Goal: Information Seeking & Learning: Learn about a topic

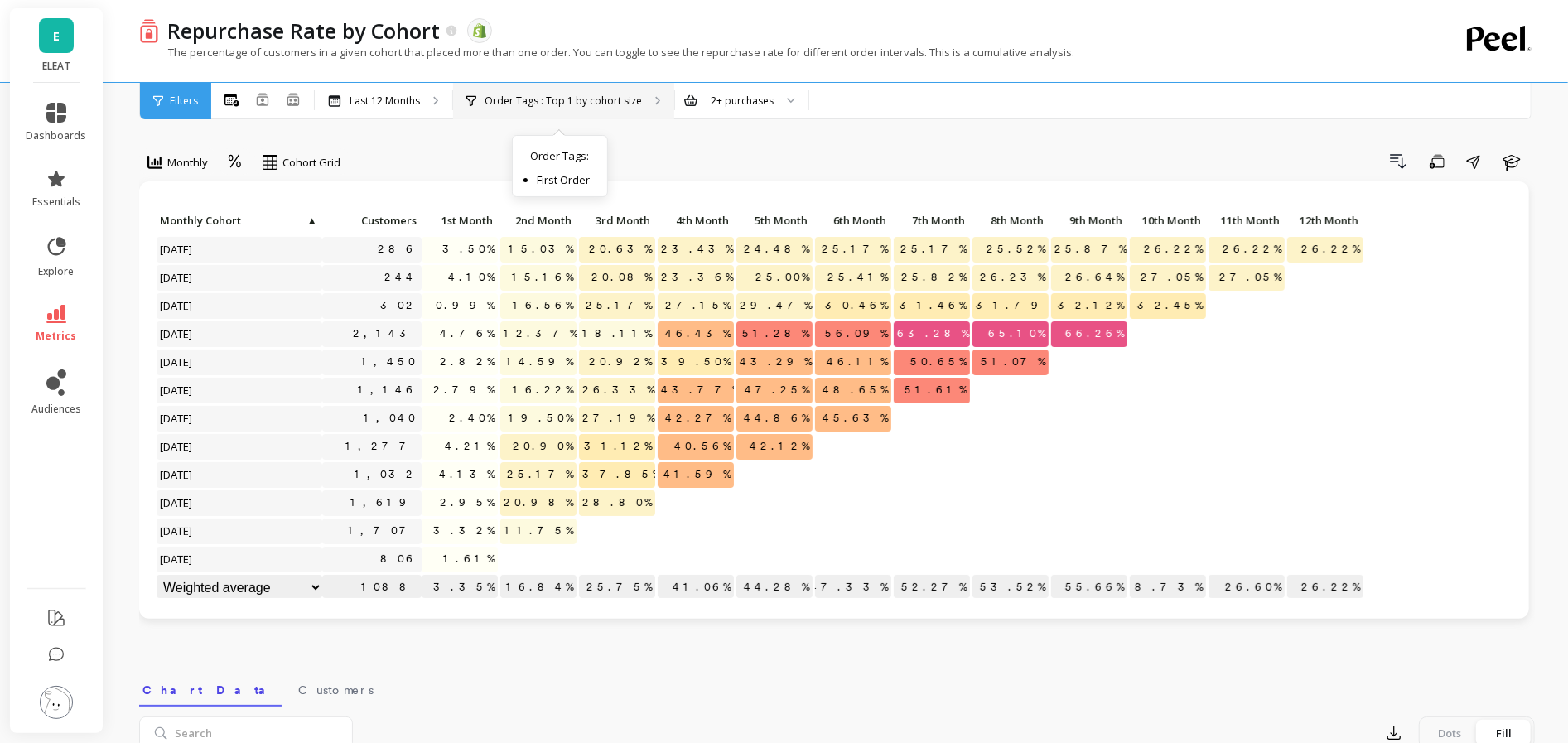
click at [585, 95] on p "Order Tags : Top 1 by cohort size" at bounding box center [563, 101] width 157 height 13
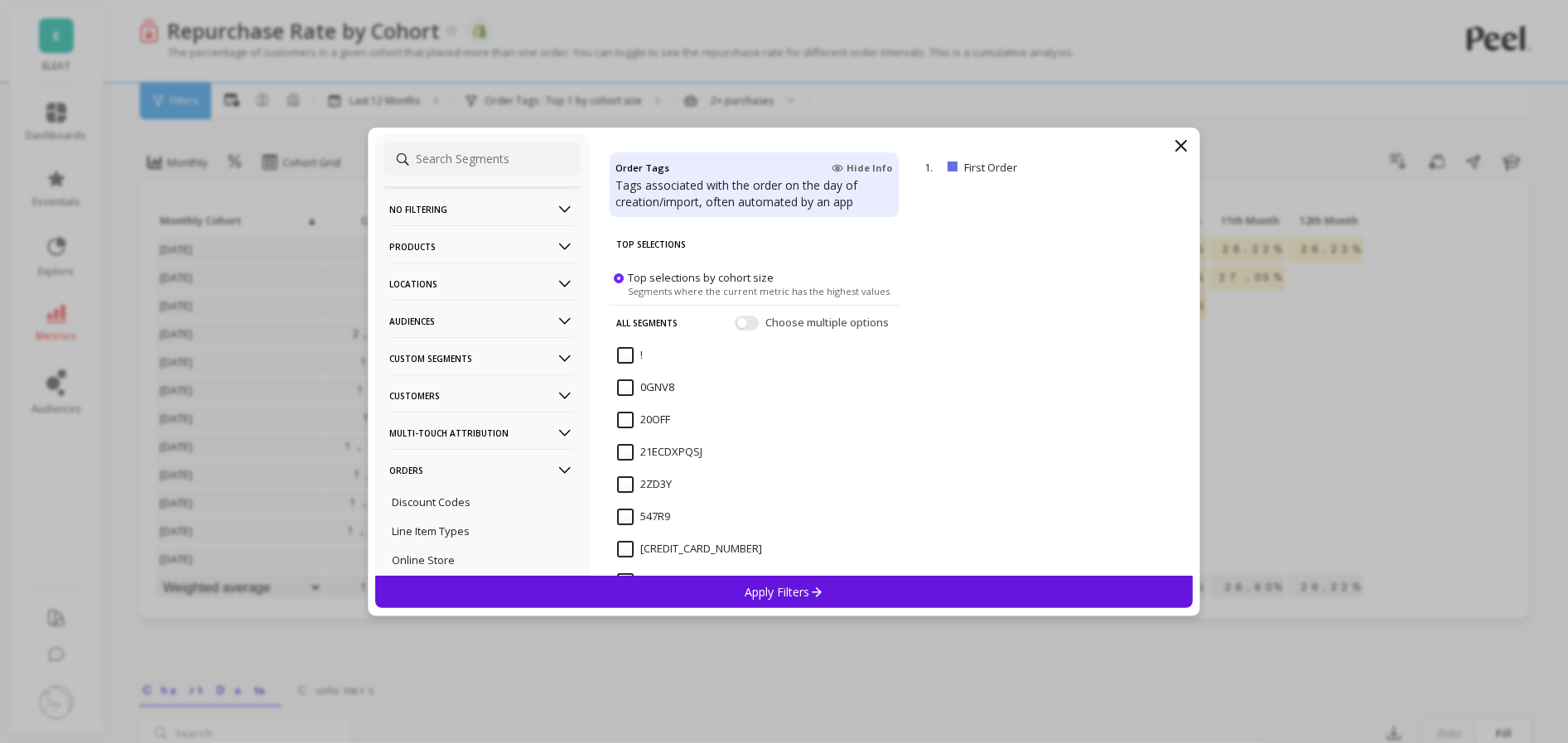
click at [501, 309] on p "Audiences" at bounding box center [482, 321] width 184 height 42
click at [475, 386] on p "Bimuno Exclusion" at bounding box center [437, 382] width 88 height 15
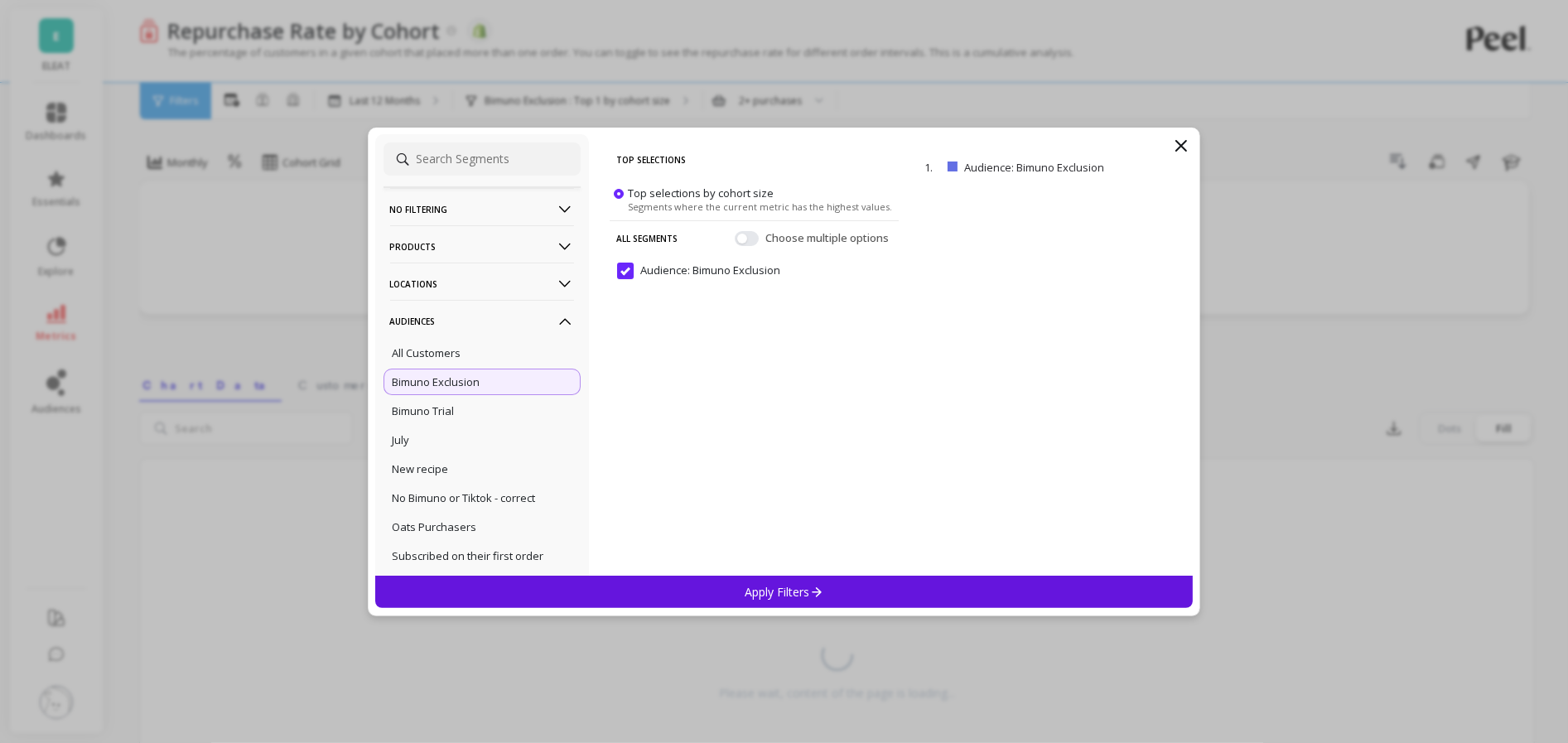
click at [584, 557] on div "Apply Filters" at bounding box center [784, 592] width 818 height 32
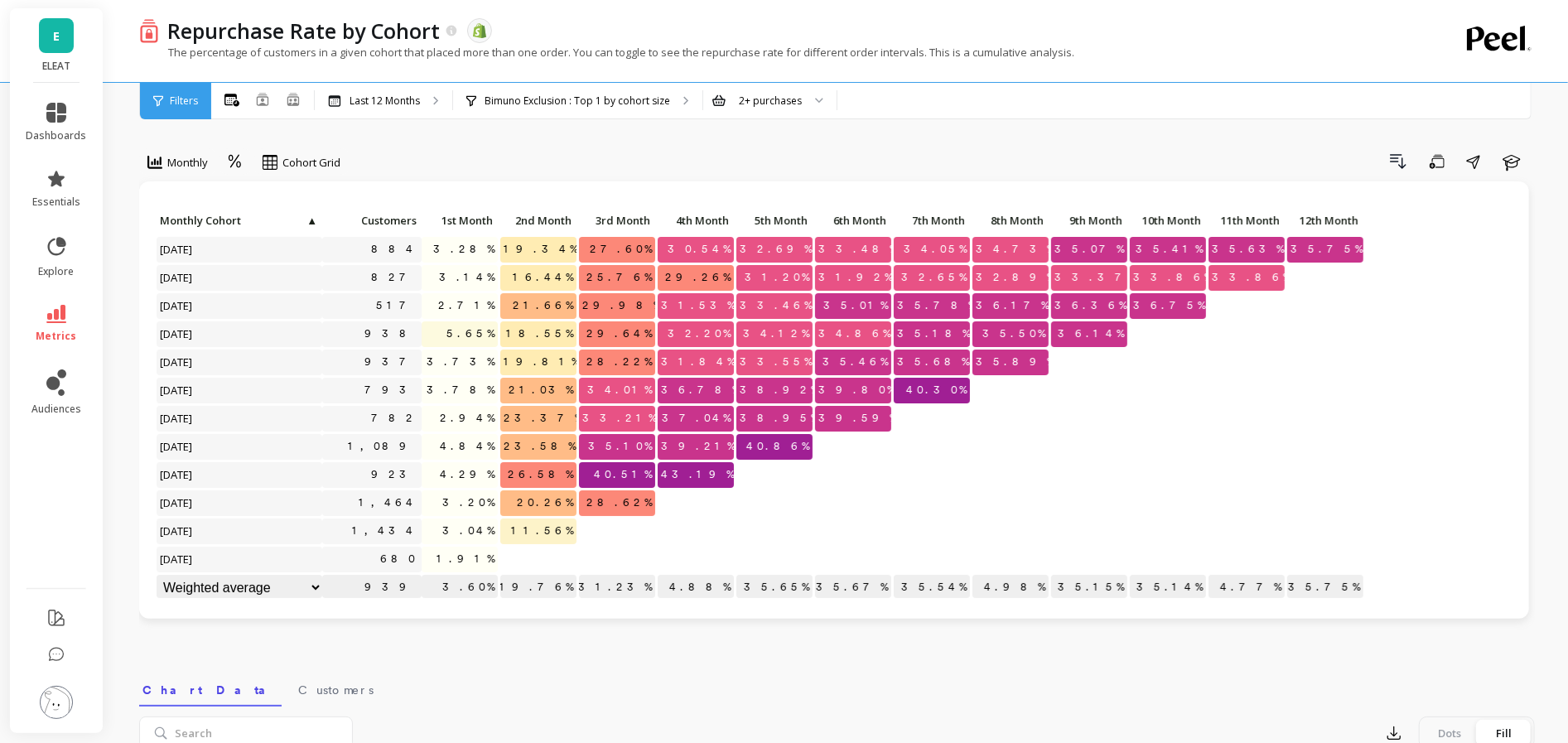
click at [62, 306] on icon at bounding box center [57, 314] width 20 height 18
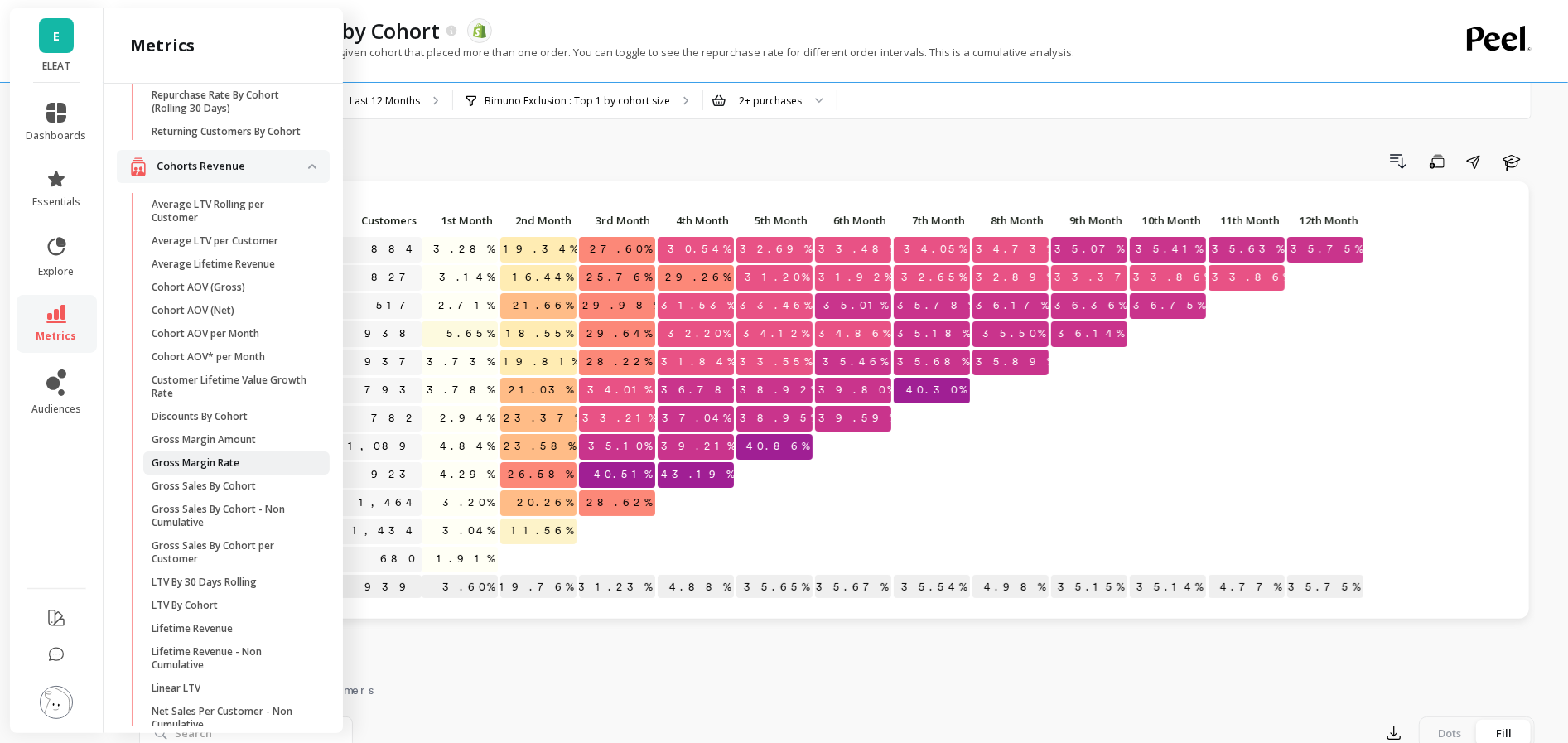
scroll to position [312, 0]
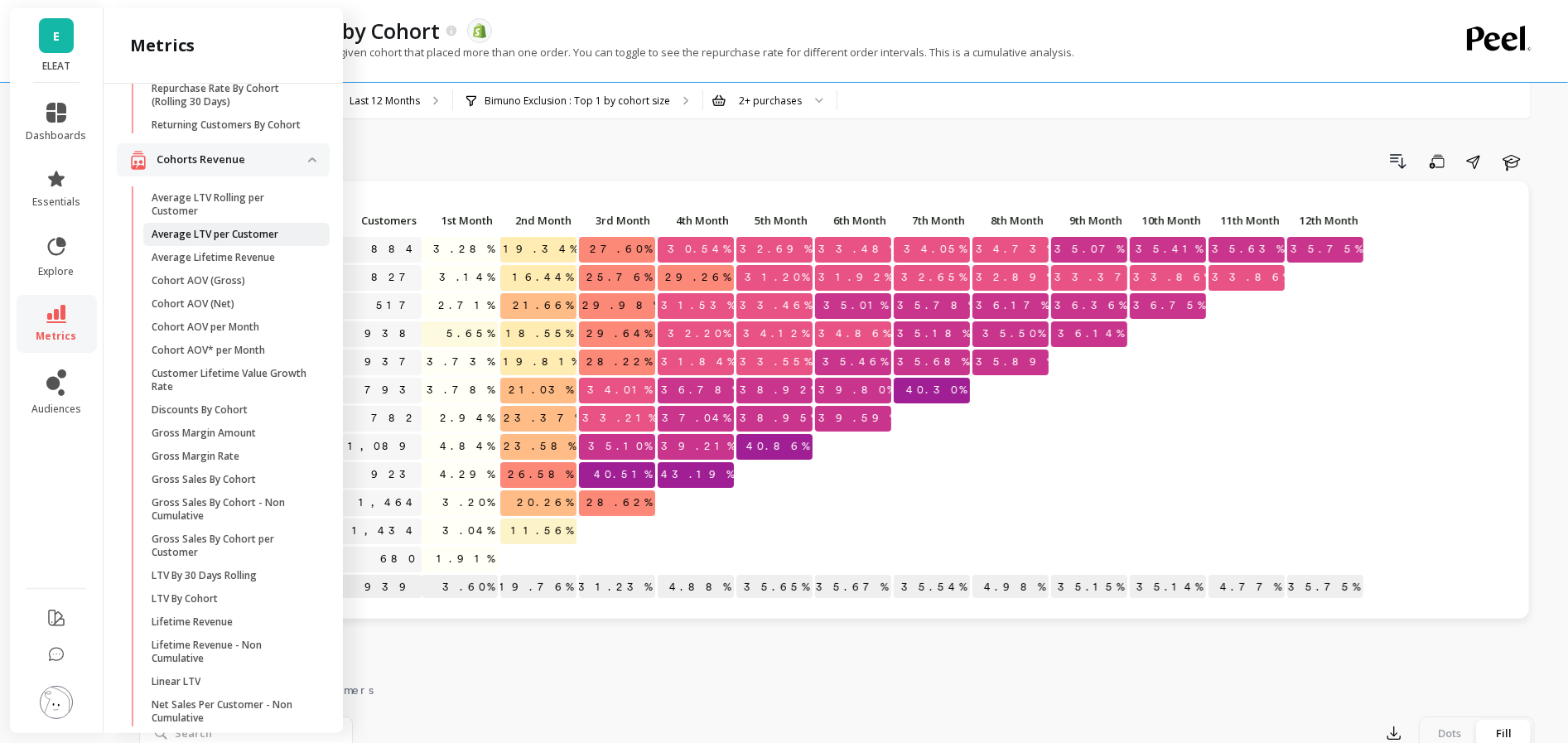
click at [242, 229] on p "Average LTV per Customer" at bounding box center [214, 234] width 127 height 13
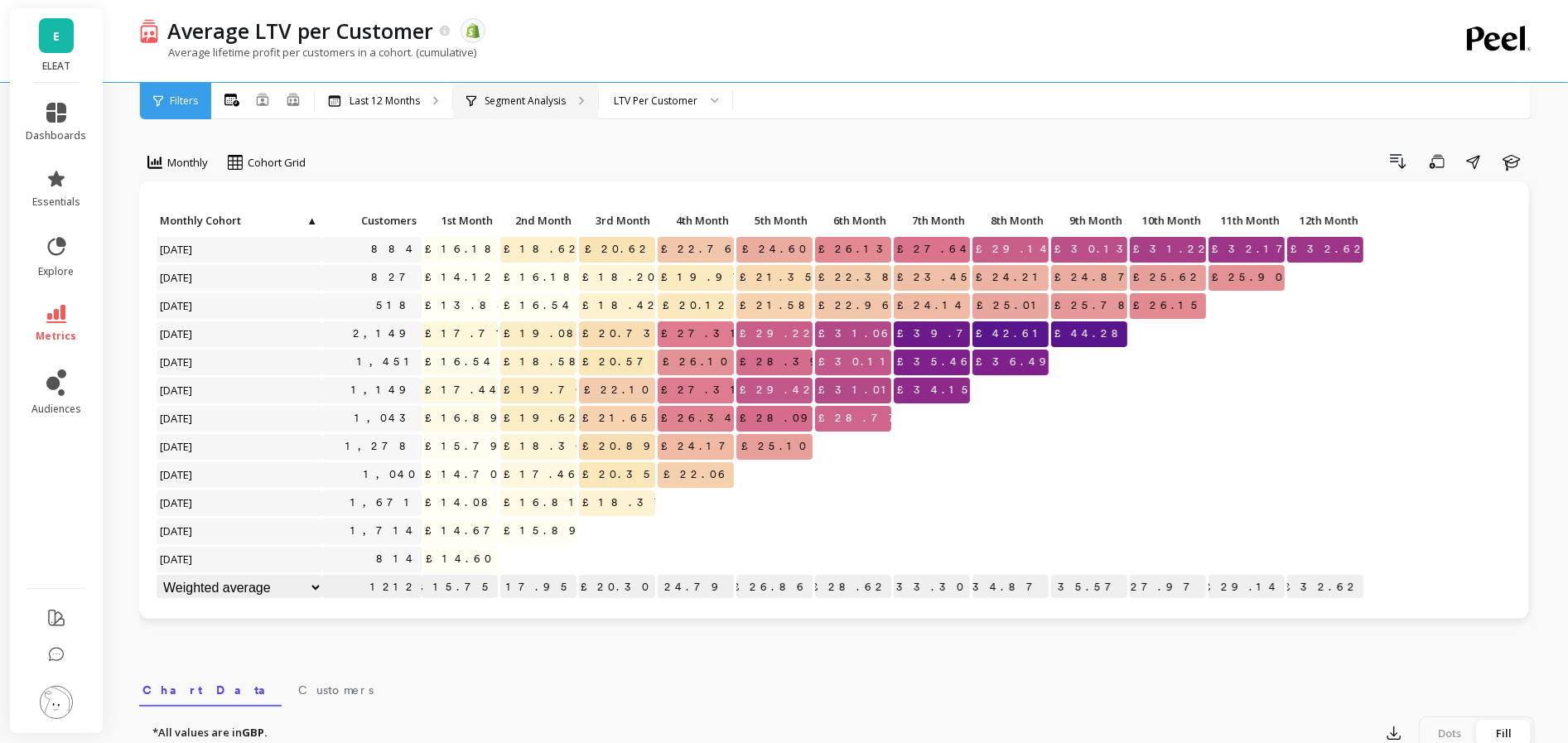
click at [526, 91] on div "Segment Analysis" at bounding box center [525, 101] width 145 height 37
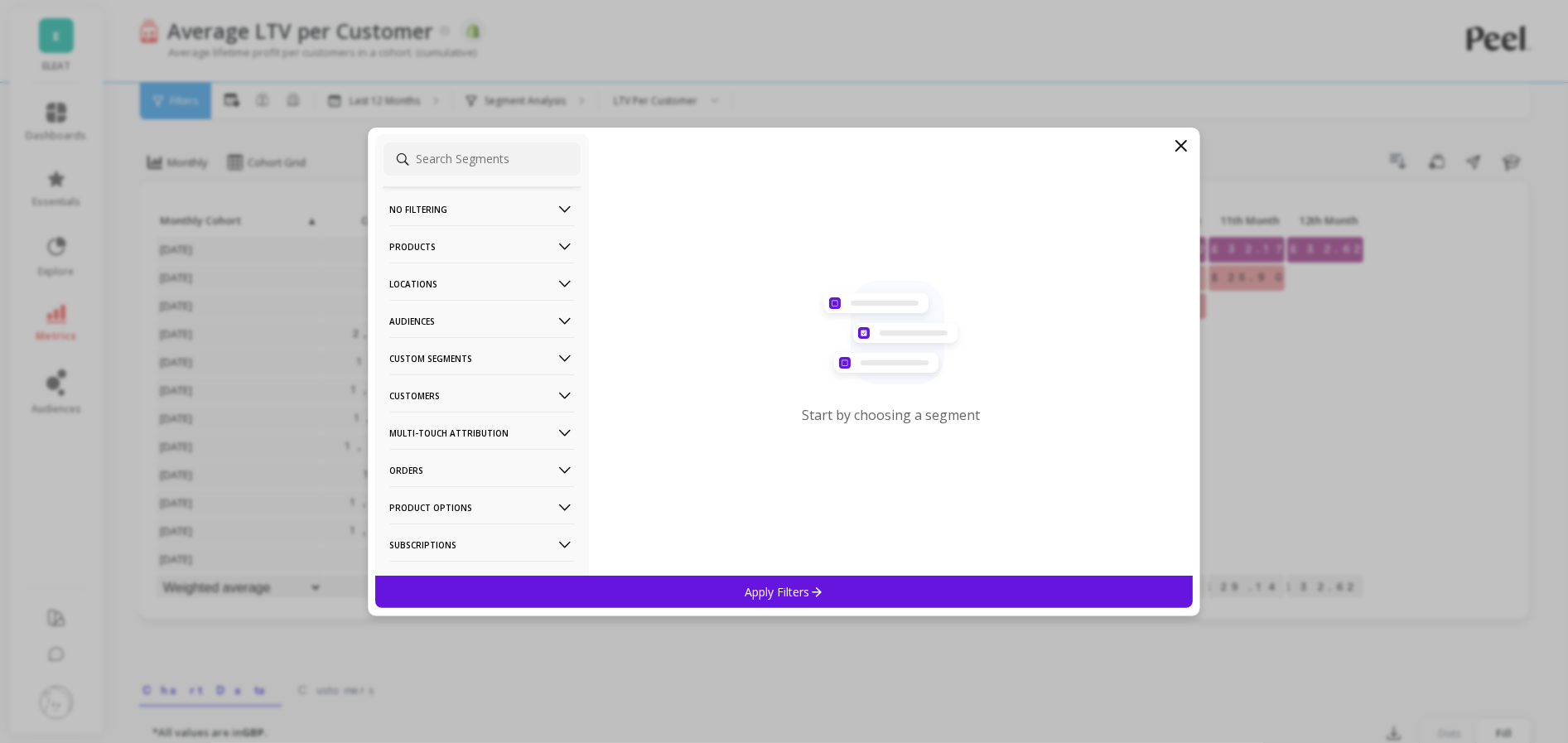
click at [476, 325] on p "Audiences" at bounding box center [482, 321] width 184 height 42
click at [475, 390] on p "Bimuno Exclusion" at bounding box center [437, 382] width 88 height 15
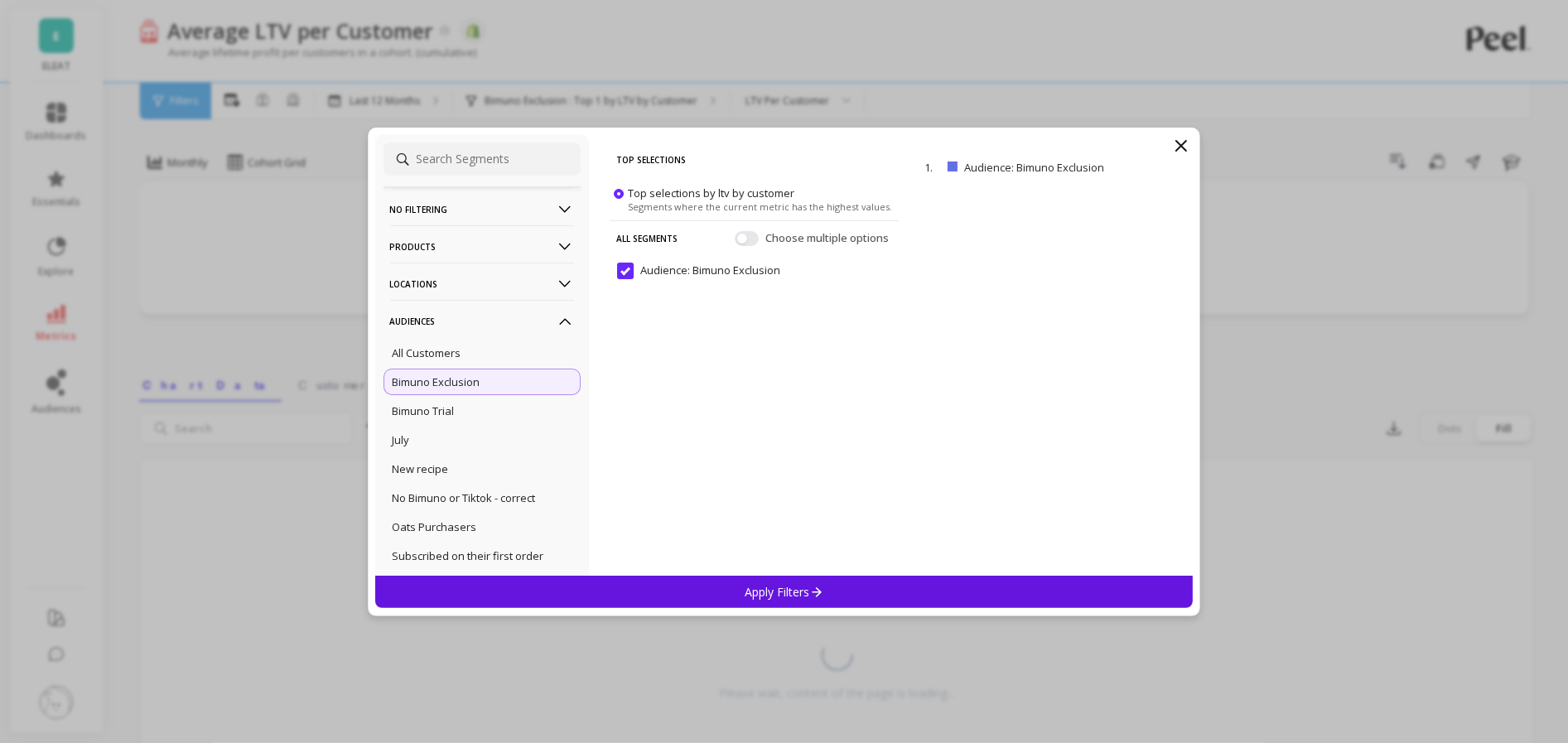
click at [682, 557] on div "Apply Filters" at bounding box center [784, 592] width 818 height 32
